Goal: Navigation & Orientation: Find specific page/section

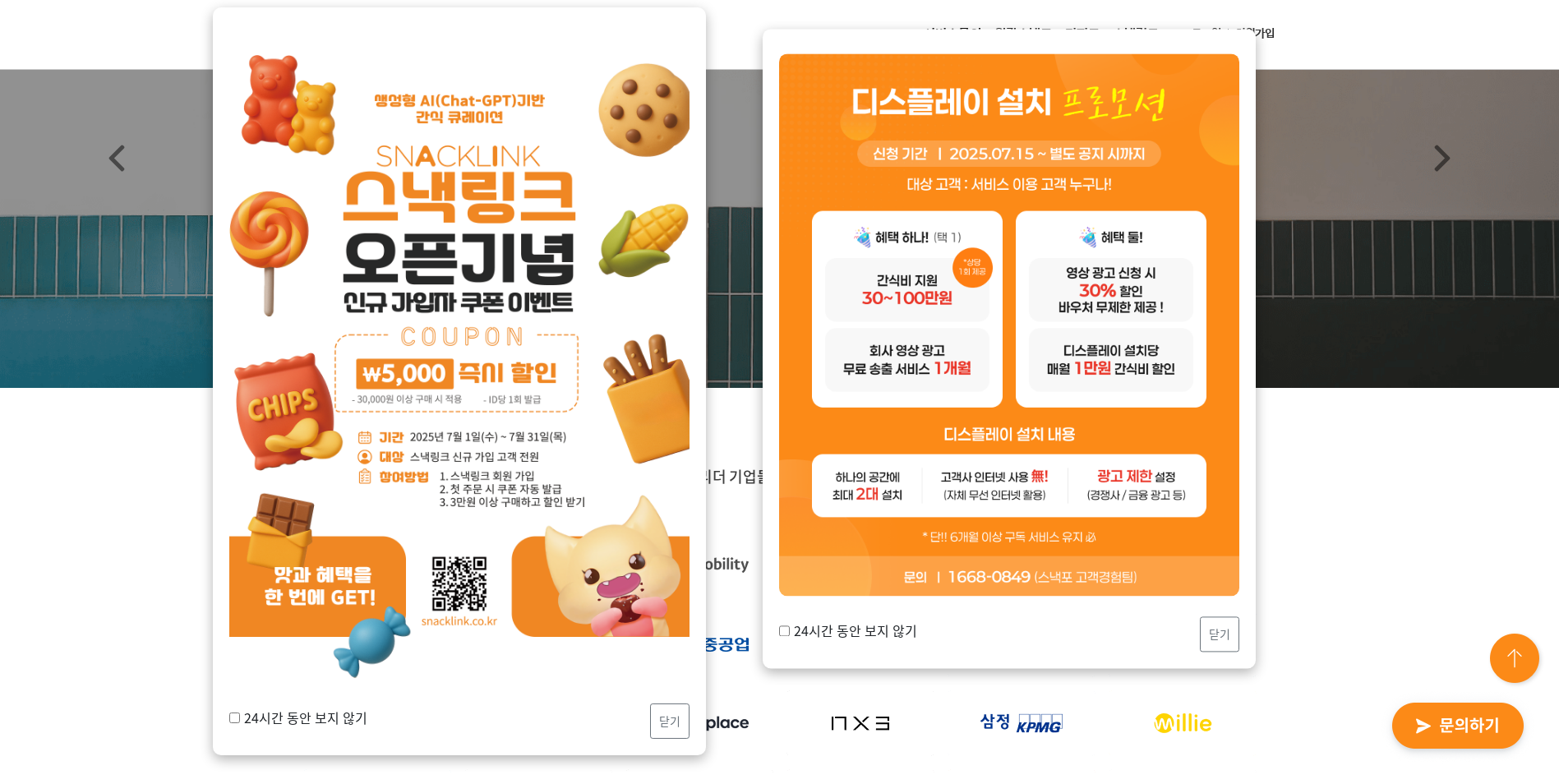
scroll to position [165, 0]
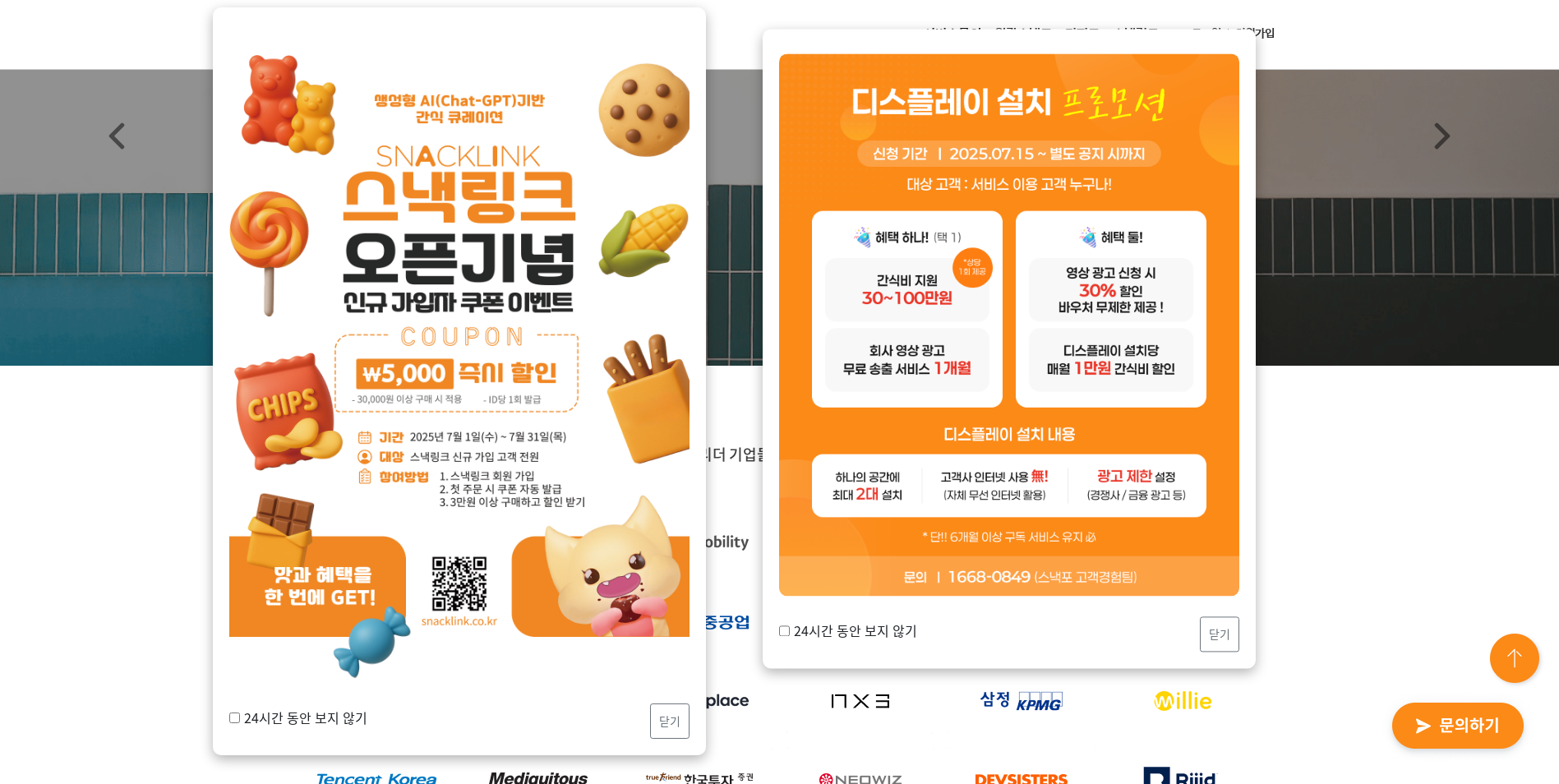
click at [326, 718] on label "24시간 동안 보지 않기" at bounding box center [298, 717] width 138 height 19
click at [240, 718] on input "24시간 동안 보지 않기" at bounding box center [234, 718] width 11 height 11
checkbox input "true"
click at [661, 728] on button "닫기" at bounding box center [669, 721] width 39 height 35
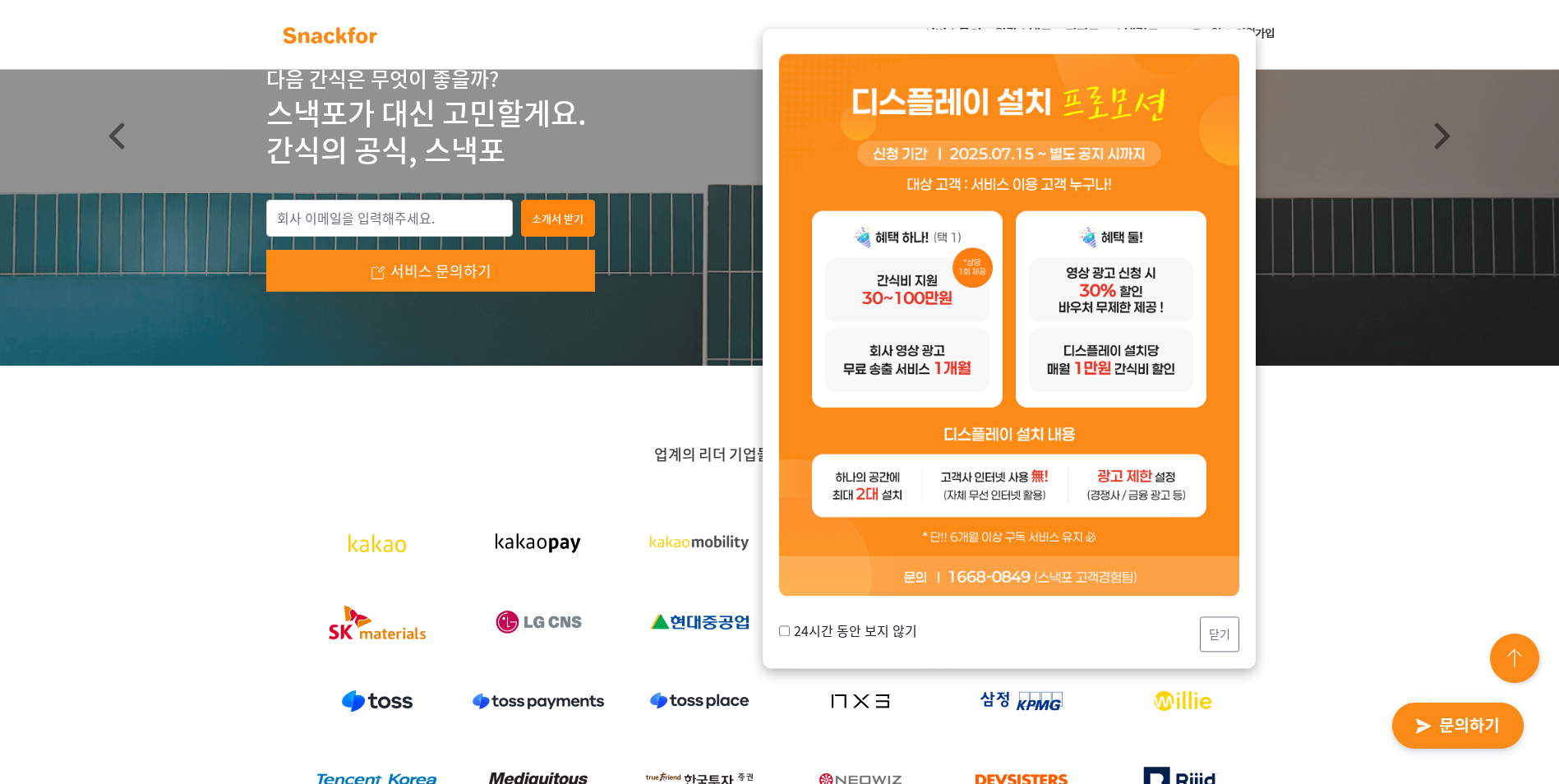
click at [848, 629] on label "24시간 동안 보지 않기" at bounding box center [848, 630] width 138 height 19
click at [790, 629] on input "24시간 동안 보지 않기" at bounding box center [784, 630] width 11 height 11
checkbox input "true"
click at [1216, 639] on button "닫기" at bounding box center [1219, 634] width 39 height 35
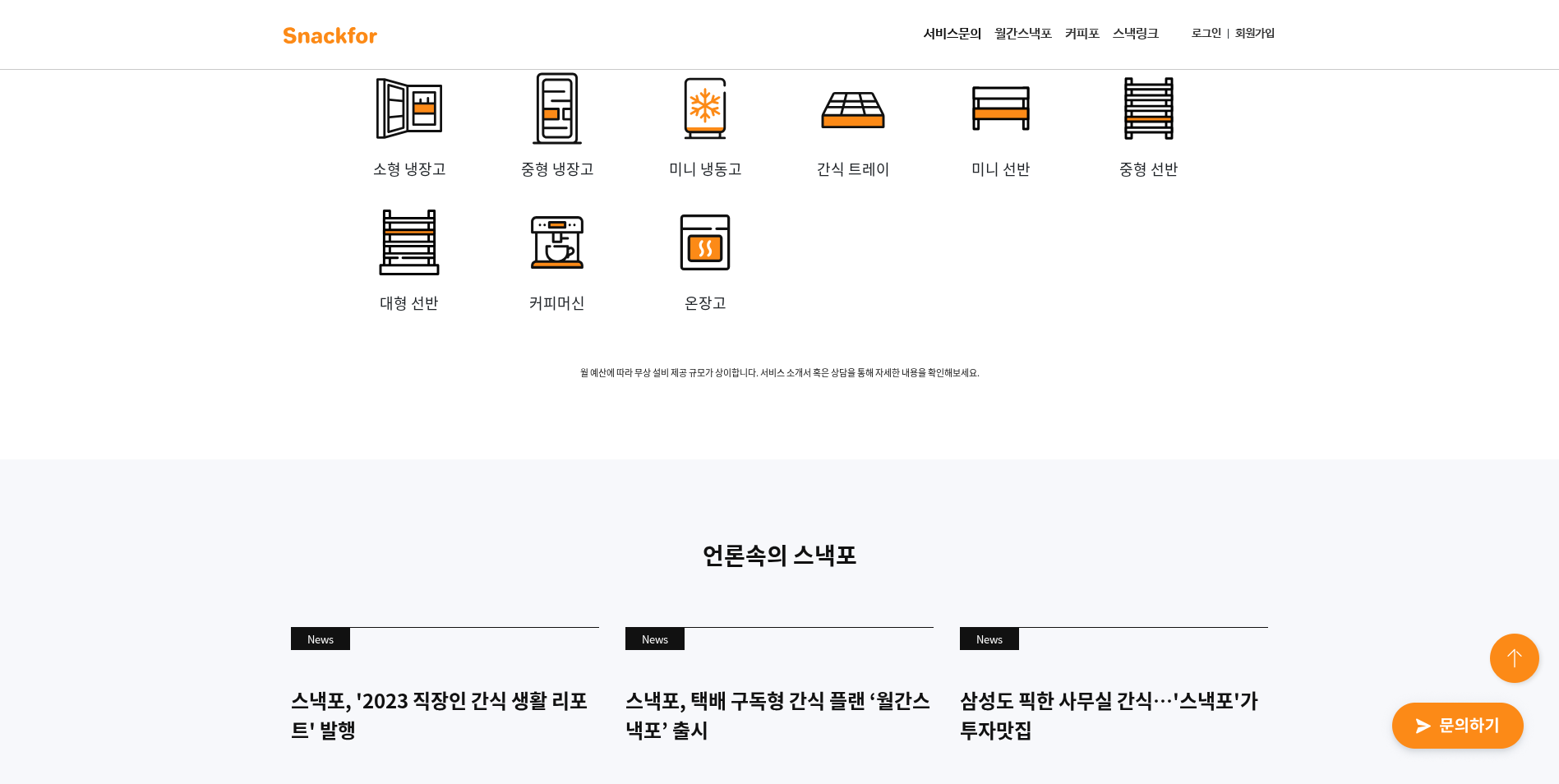
scroll to position [3779, 0]
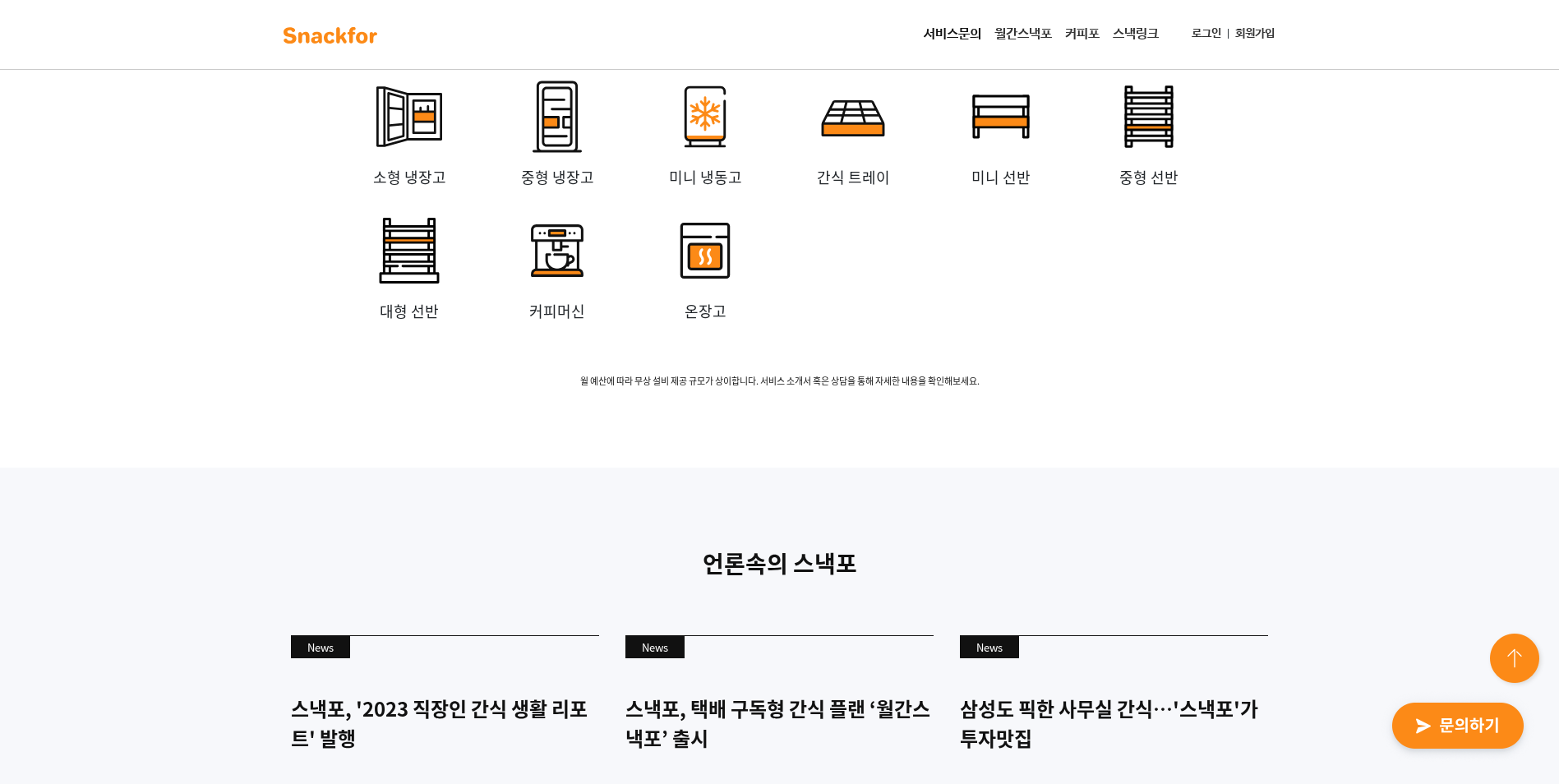
click at [1000, 35] on link "월간스낵포" at bounding box center [1023, 34] width 71 height 33
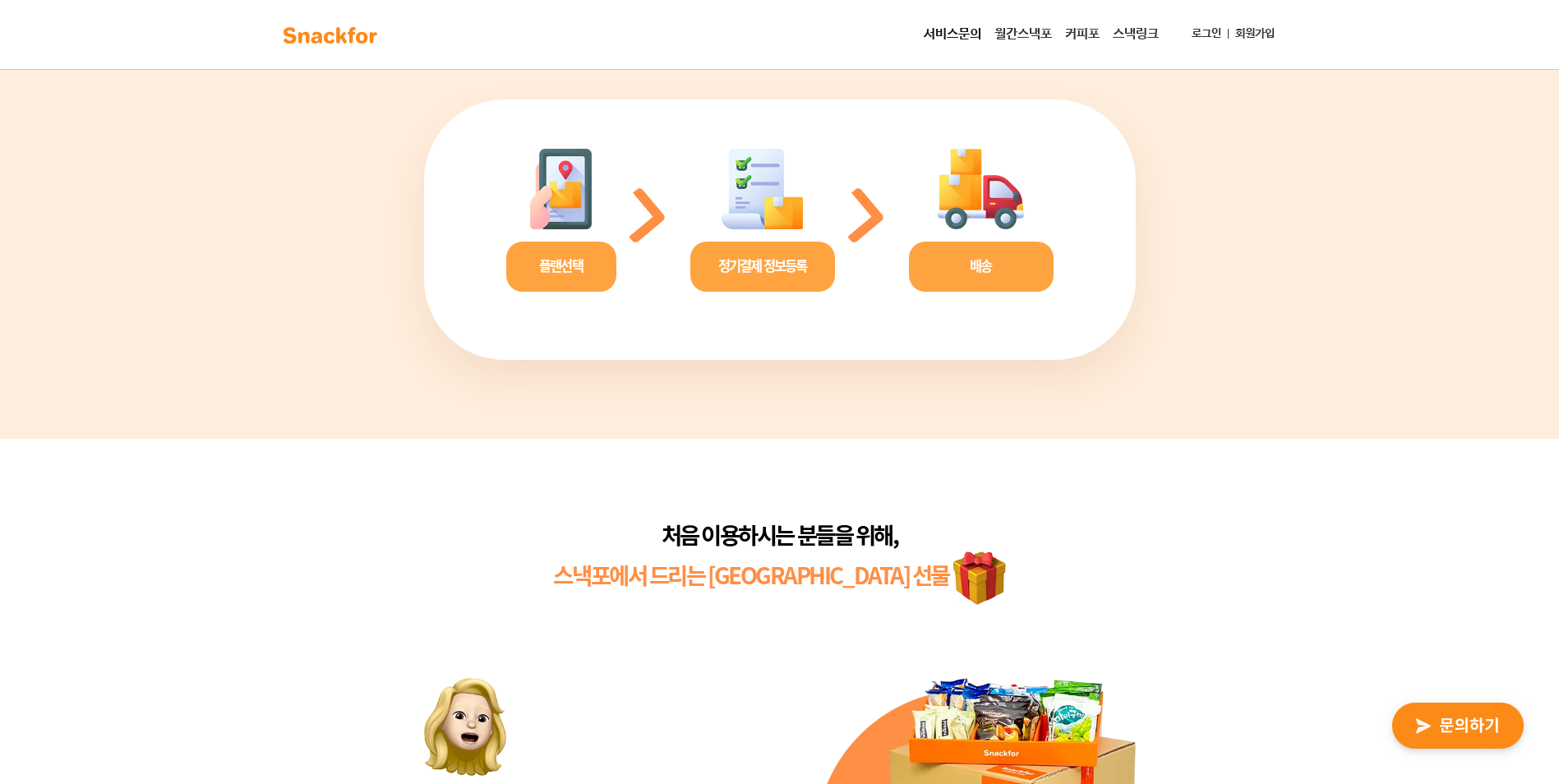
scroll to position [3274, 0]
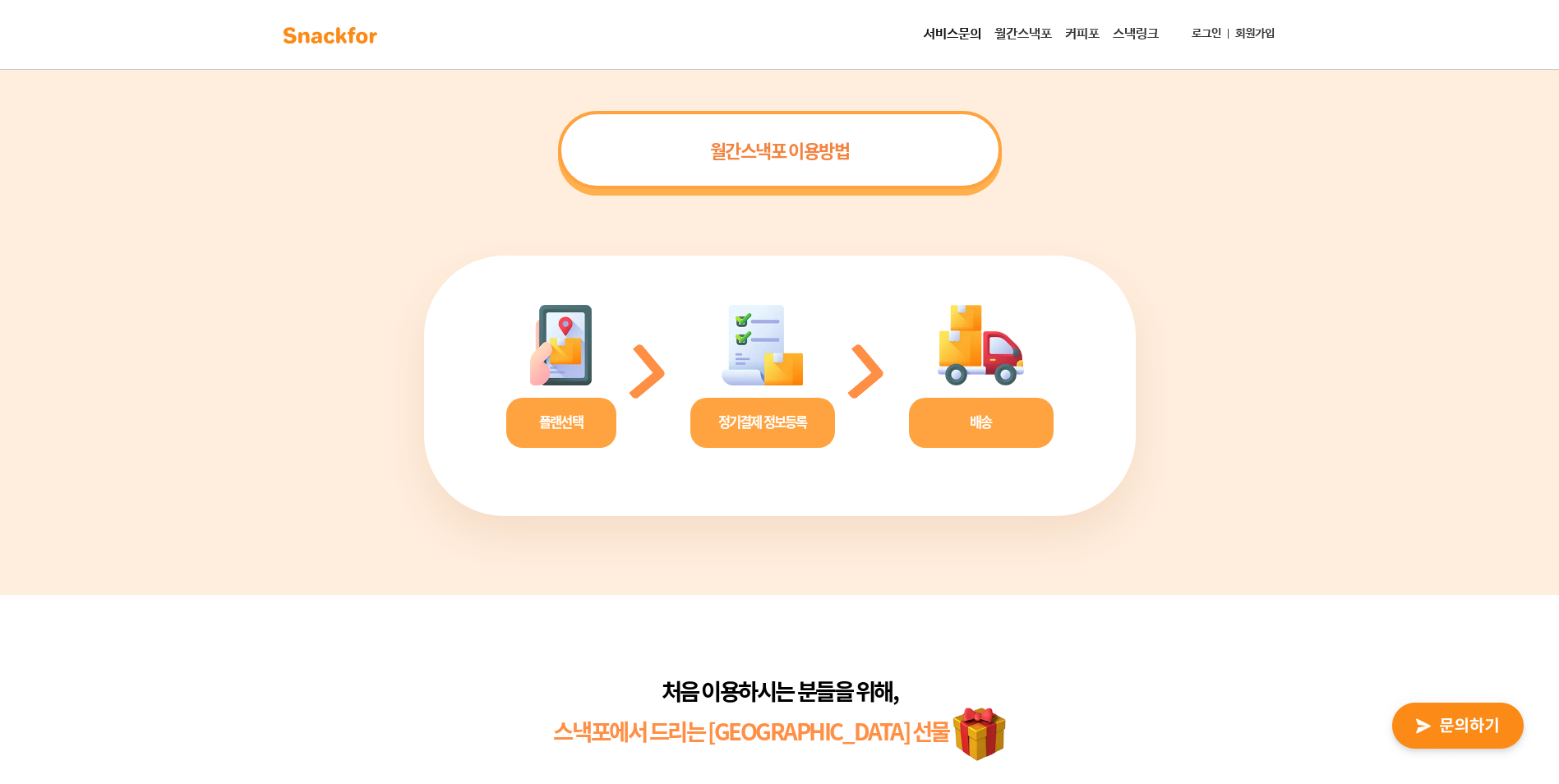
click at [1064, 38] on link "커피포" at bounding box center [1082, 34] width 48 height 33
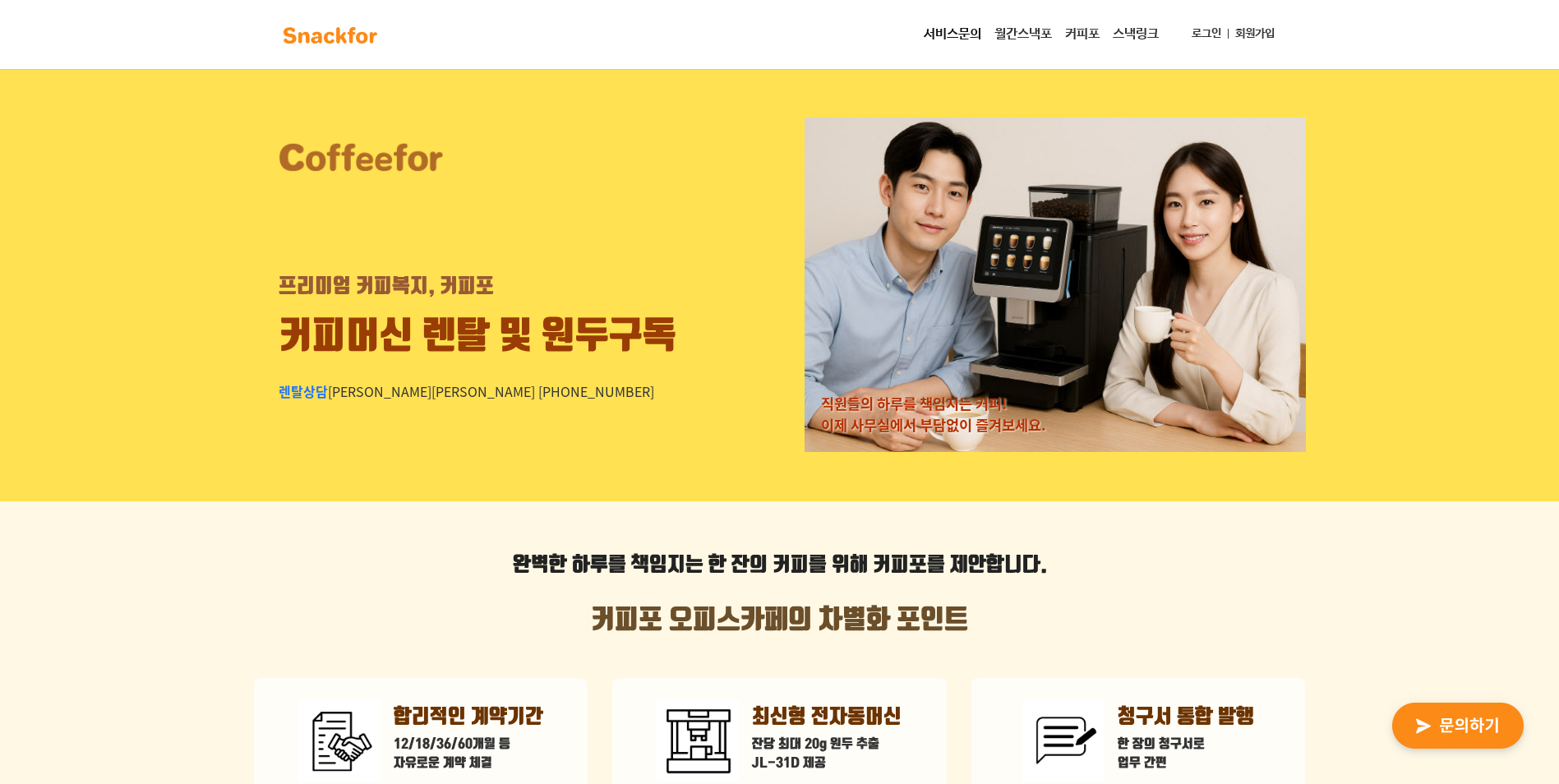
click at [1112, 38] on link "스낵링크" at bounding box center [1135, 34] width 59 height 33
click at [943, 38] on link "서비스문의" at bounding box center [952, 34] width 71 height 33
